Goal: Information Seeking & Learning: Learn about a topic

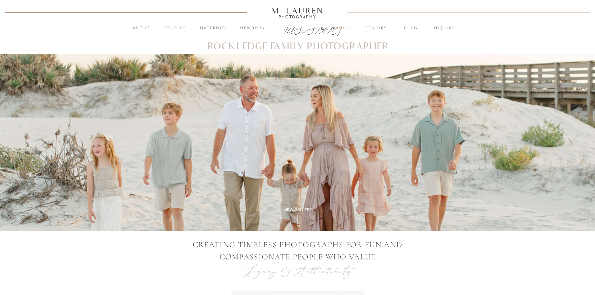
click at [342, 30] on nav "Family" at bounding box center [342, 28] width 34 height 6
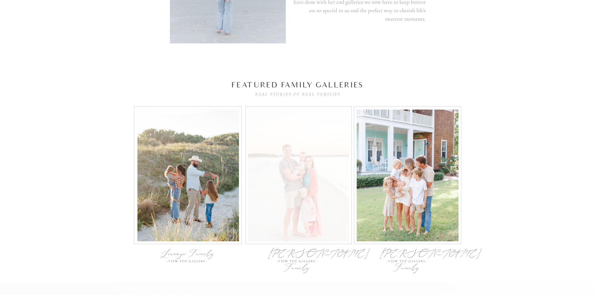
scroll to position [2030, 0]
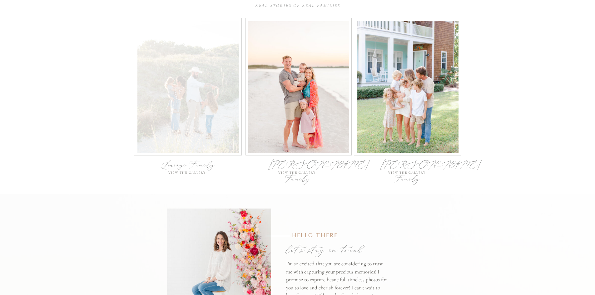
click at [172, 101] on div at bounding box center [187, 87] width 101 height 132
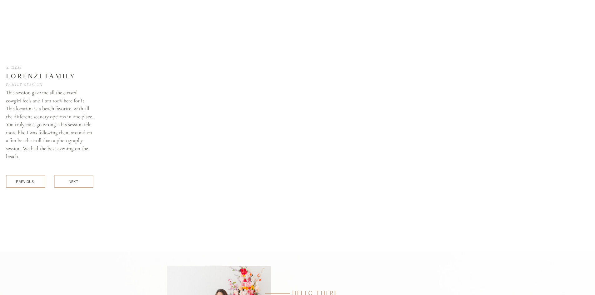
scroll to position [2224, 0]
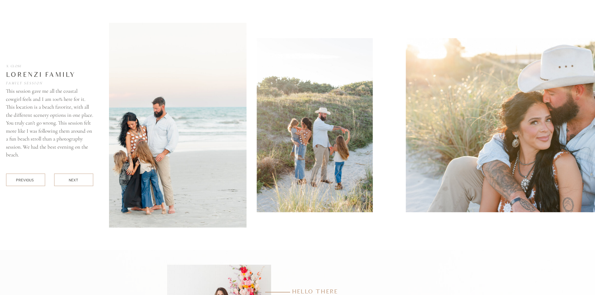
click at [212, 150] on img at bounding box center [93, 125] width 308 height 205
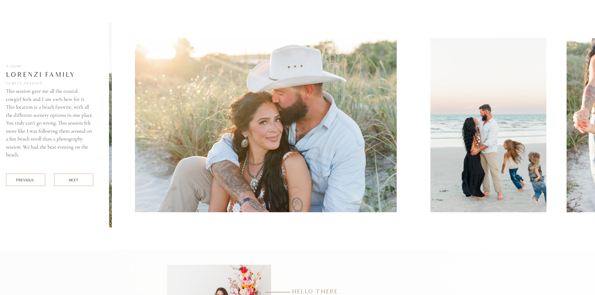
click at [225, 132] on img at bounding box center [266, 125] width 262 height 174
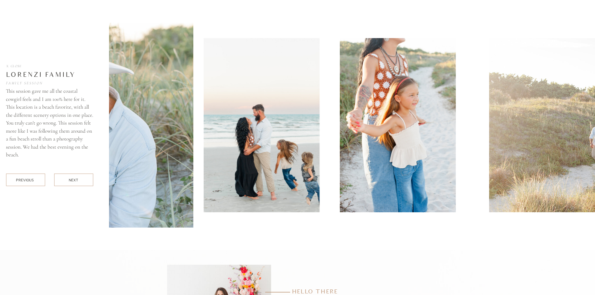
click at [203, 132] on img at bounding box center [261, 125] width 116 height 174
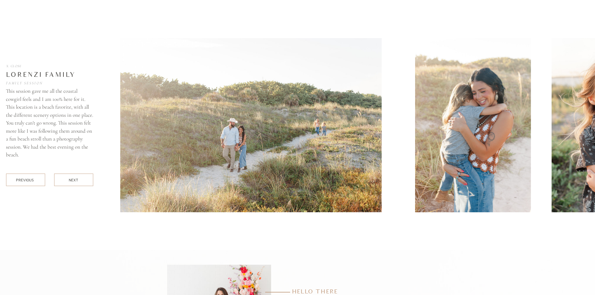
click at [194, 109] on img at bounding box center [250, 125] width 261 height 174
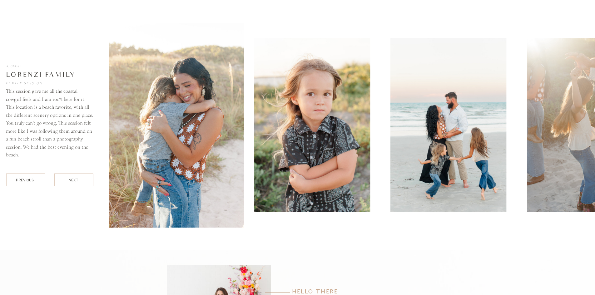
click at [288, 134] on img at bounding box center [312, 125] width 116 height 174
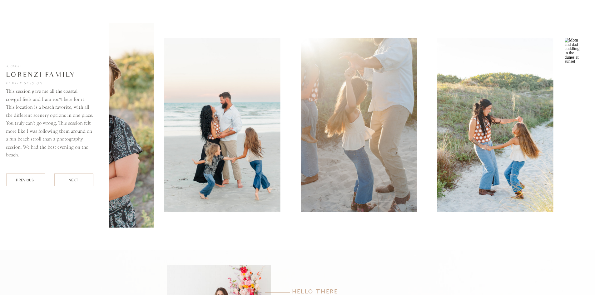
click at [250, 160] on img at bounding box center [222, 125] width 116 height 174
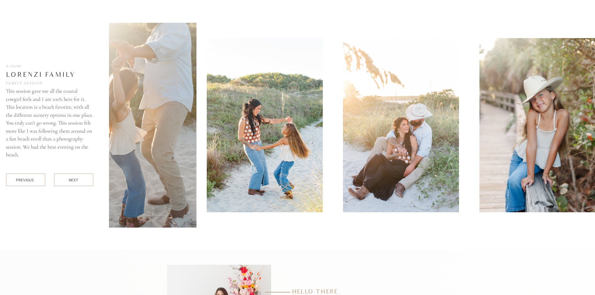
click at [250, 175] on img at bounding box center [265, 125] width 116 height 174
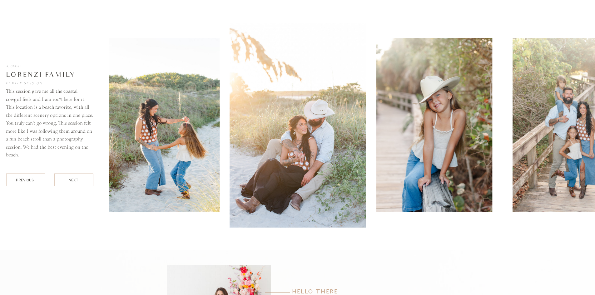
click at [376, 171] on img at bounding box center [434, 125] width 116 height 174
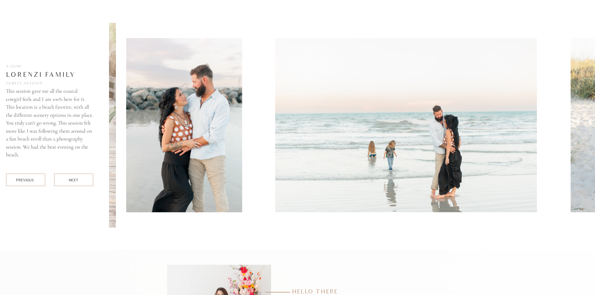
click at [222, 156] on img at bounding box center [184, 125] width 116 height 174
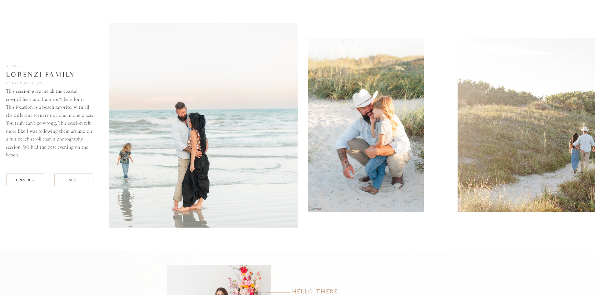
click at [255, 183] on img at bounding box center [144, 125] width 308 height 205
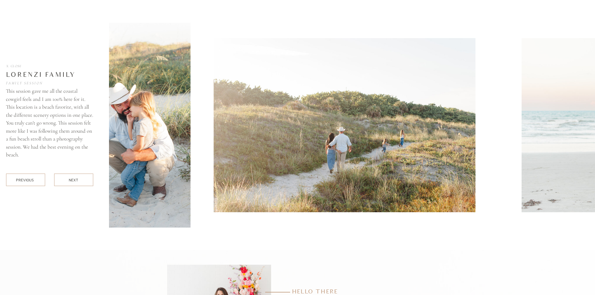
click at [245, 146] on img at bounding box center [345, 125] width 262 height 174
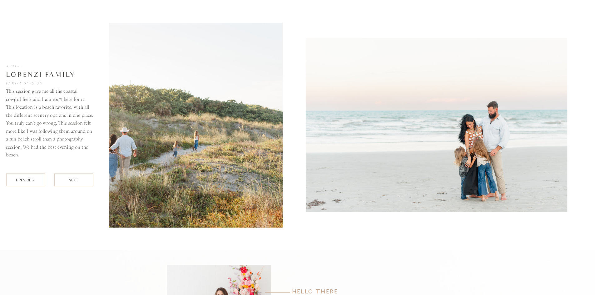
click at [278, 140] on img at bounding box center [128, 125] width 308 height 205
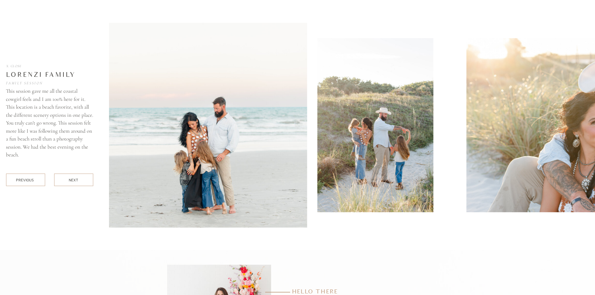
click at [283, 131] on img at bounding box center [153, 125] width 308 height 205
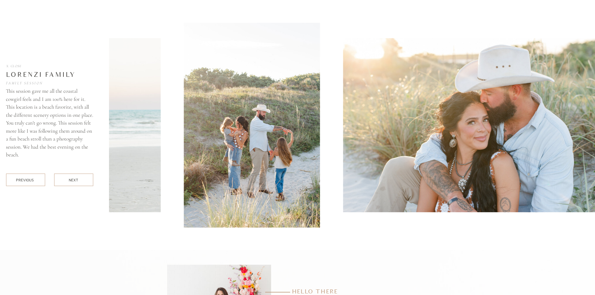
click at [323, 131] on div at bounding box center [144, 125] width 536 height 205
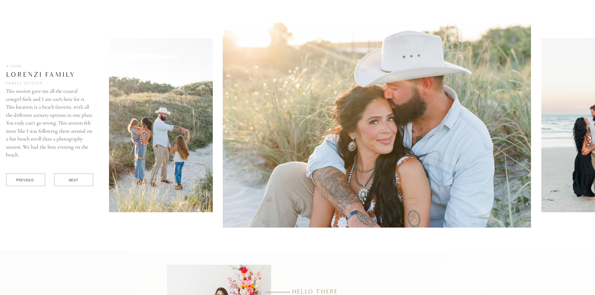
click at [273, 137] on img at bounding box center [377, 125] width 308 height 205
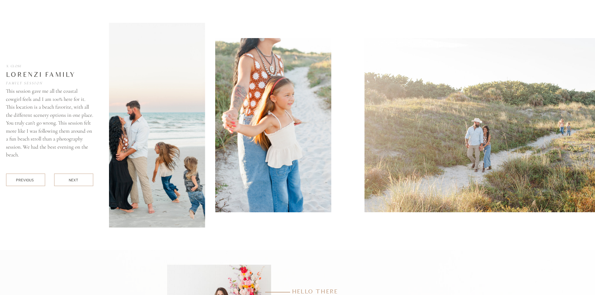
click at [256, 186] on img at bounding box center [273, 125] width 116 height 174
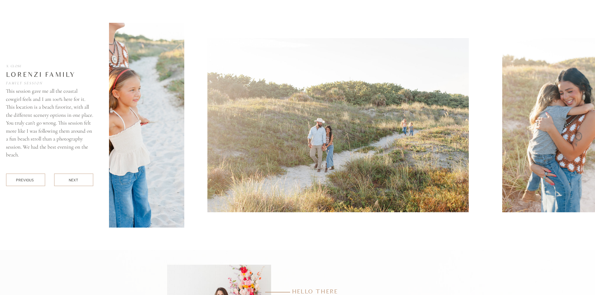
click at [231, 134] on img at bounding box center [337, 125] width 261 height 174
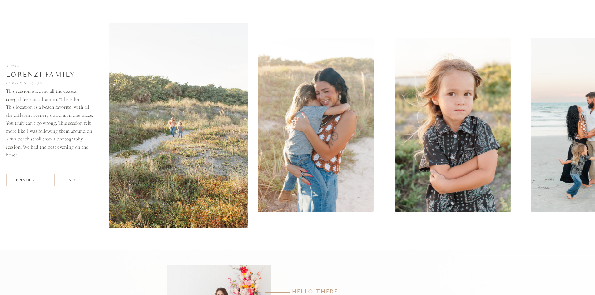
click at [235, 163] on img at bounding box center [94, 125] width 308 height 205
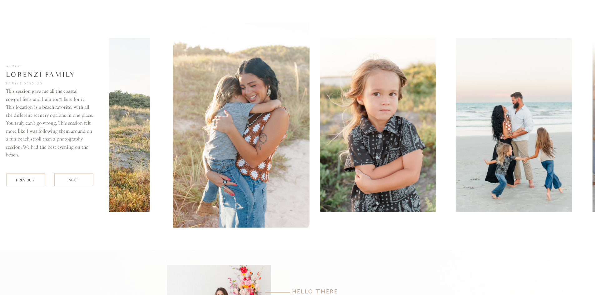
click at [319, 117] on img at bounding box center [377, 125] width 116 height 174
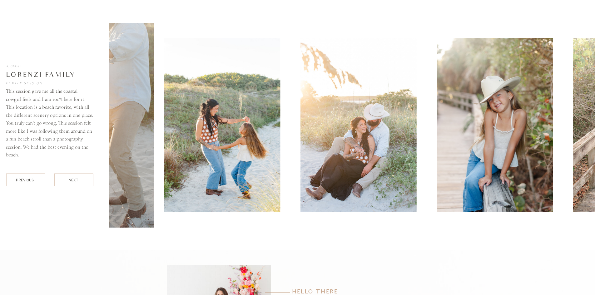
click at [250, 150] on img at bounding box center [222, 125] width 116 height 174
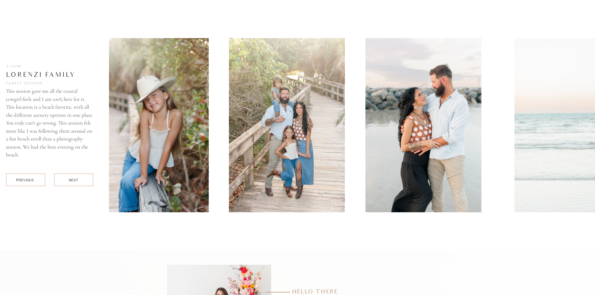
click at [146, 139] on img at bounding box center [151, 125] width 116 height 174
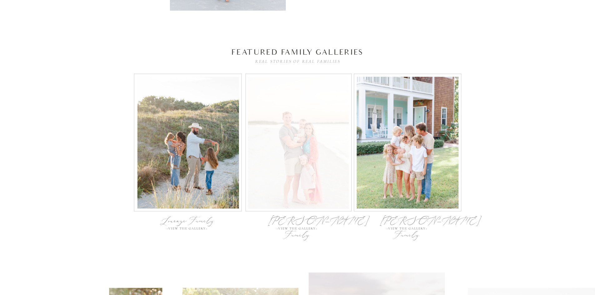
click at [317, 121] on div at bounding box center [298, 143] width 101 height 132
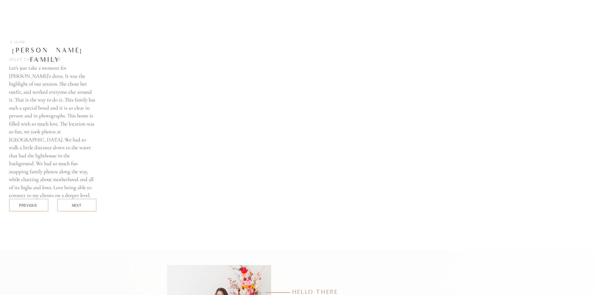
scroll to position [2474, 0]
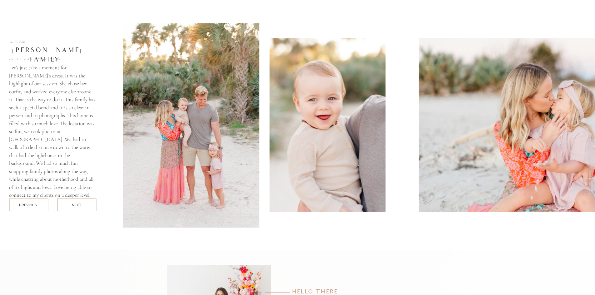
click at [232, 160] on div at bounding box center [415, 125] width 584 height 205
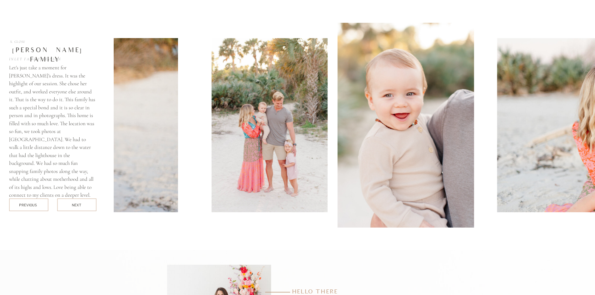
click at [275, 145] on div at bounding box center [493, 125] width 584 height 205
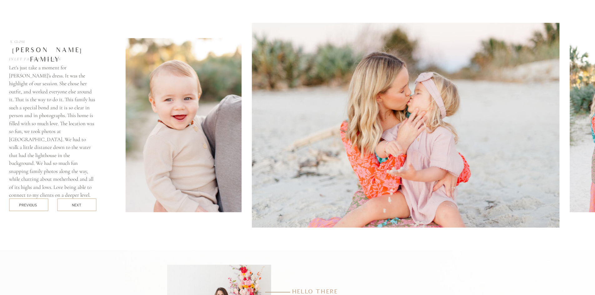
click at [270, 153] on img at bounding box center [406, 125] width 308 height 205
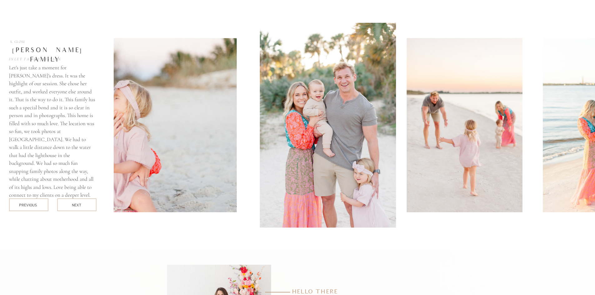
click at [260, 156] on img at bounding box center [328, 125] width 136 height 205
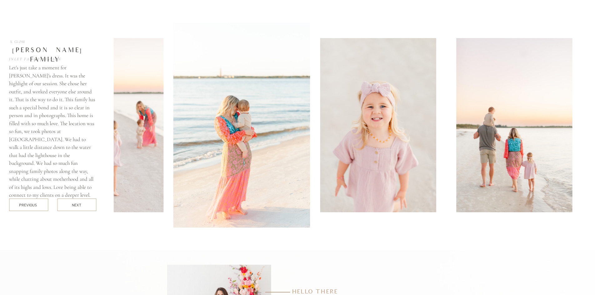
click at [263, 155] on img at bounding box center [241, 125] width 136 height 205
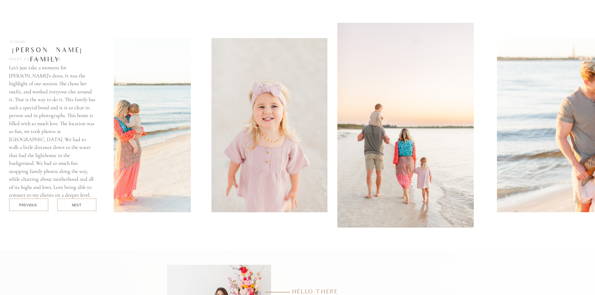
click at [337, 161] on img at bounding box center [405, 125] width 136 height 205
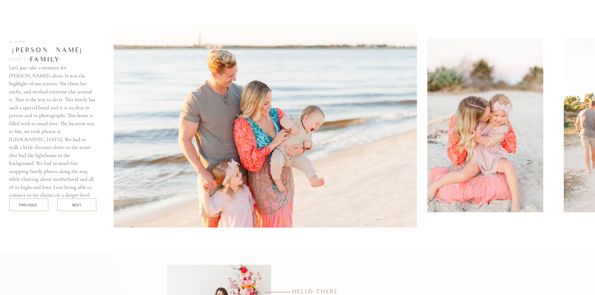
click at [201, 152] on img at bounding box center [263, 125] width 308 height 205
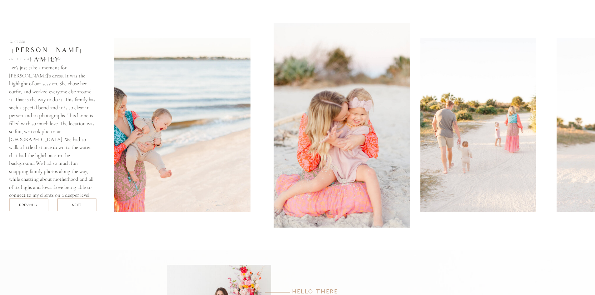
click at [274, 159] on img at bounding box center [342, 125] width 136 height 205
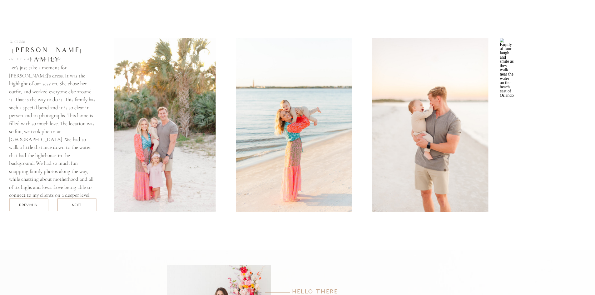
click at [118, 202] on img at bounding box center [158, 125] width 116 height 174
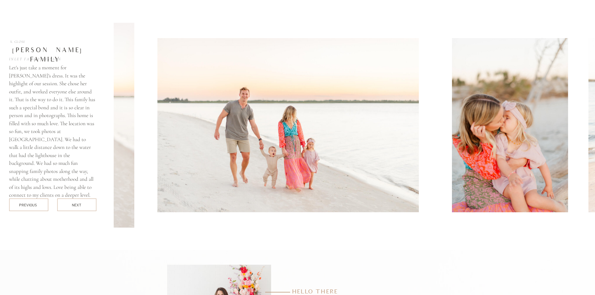
click at [164, 116] on img at bounding box center [287, 125] width 261 height 174
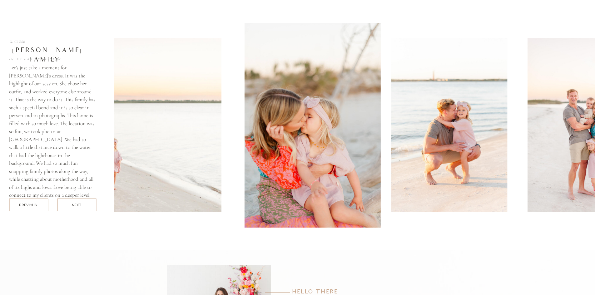
click at [391, 124] on img at bounding box center [449, 125] width 116 height 174
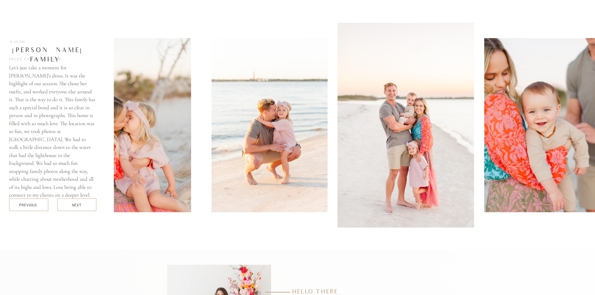
click at [92, 208] on div at bounding box center [76, 205] width 39 height 12
click at [81, 204] on div "next" at bounding box center [77, 205] width 10 height 5
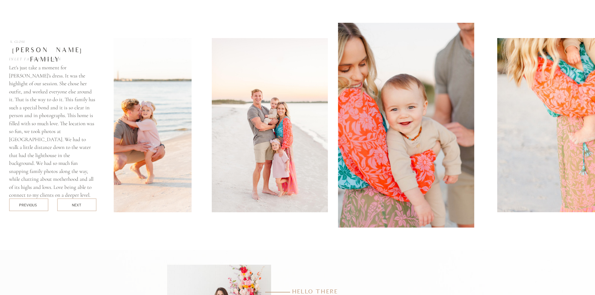
click at [82, 203] on div at bounding box center [76, 205] width 39 height 12
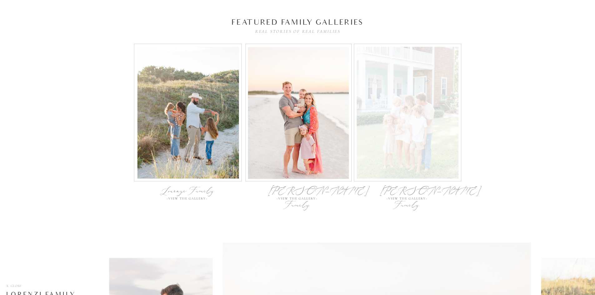
click at [452, 118] on div at bounding box center [408, 113] width 102 height 132
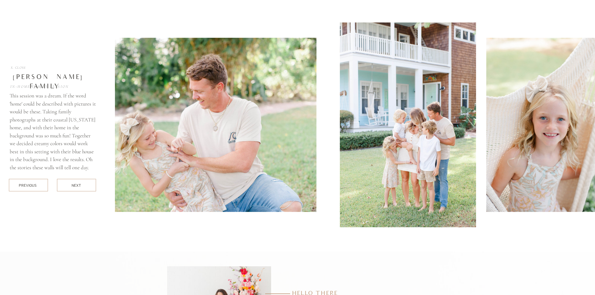
scroll to position [2724, 0]
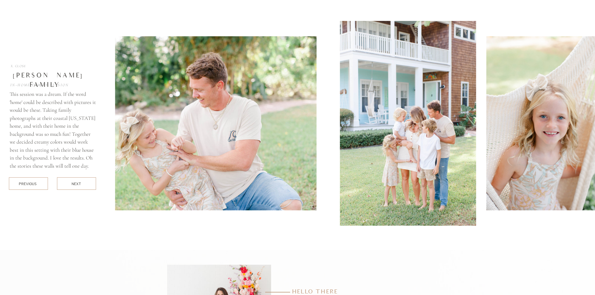
click at [331, 98] on div at bounding box center [408, 123] width 586 height 205
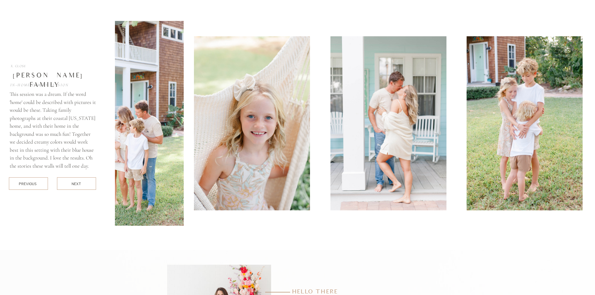
click at [198, 99] on img at bounding box center [252, 123] width 116 height 174
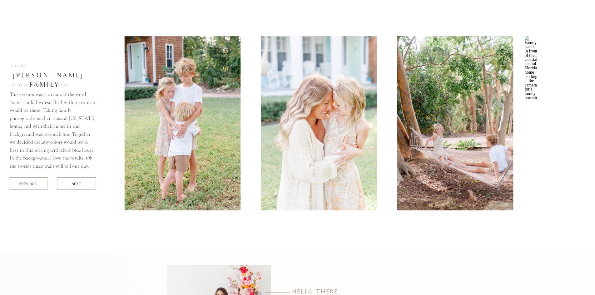
click at [140, 92] on img at bounding box center [183, 123] width 116 height 174
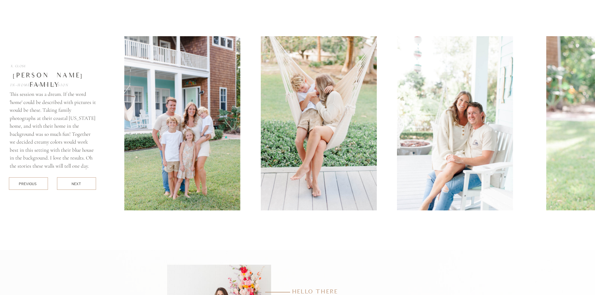
click at [118, 101] on div at bounding box center [408, 123] width 586 height 205
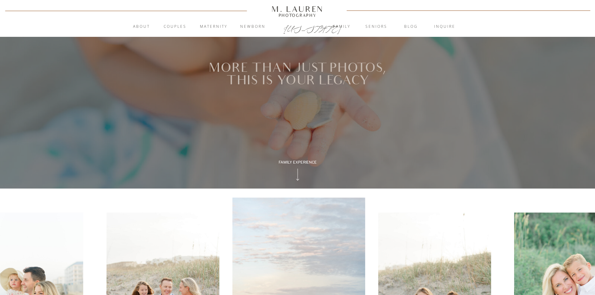
scroll to position [0, 0]
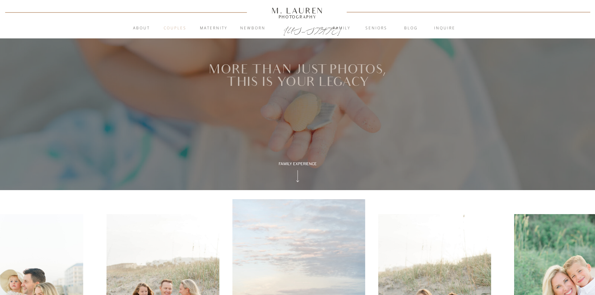
click at [177, 29] on nav "Couples" at bounding box center [175, 28] width 34 height 6
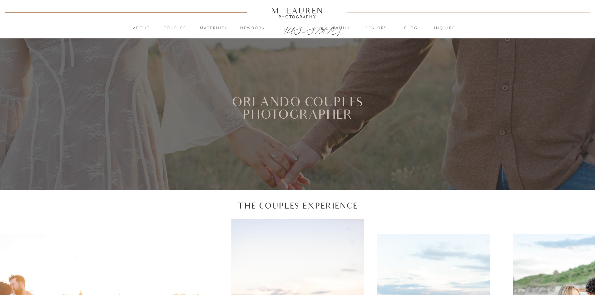
drag, startPoint x: 144, startPoint y: 113, endPoint x: 72, endPoint y: 195, distance: 109.1
click at [170, 31] on nav "Couples" at bounding box center [175, 28] width 34 height 6
click at [344, 28] on nav "Family" at bounding box center [342, 28] width 34 height 6
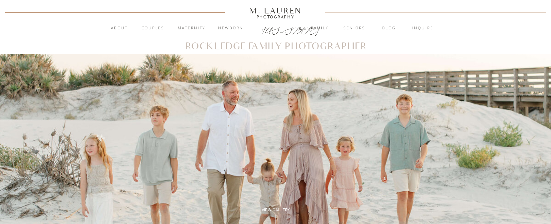
click at [325, 29] on nav "Family" at bounding box center [320, 28] width 34 height 6
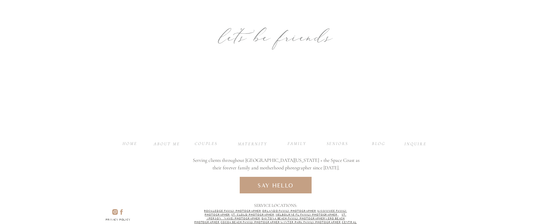
scroll to position [2543, 0]
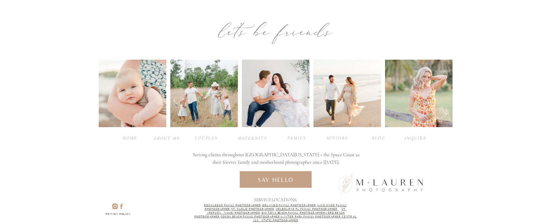
click at [115, 208] on icon at bounding box center [114, 206] width 9 height 7
